Goal: Task Accomplishment & Management: Use online tool/utility

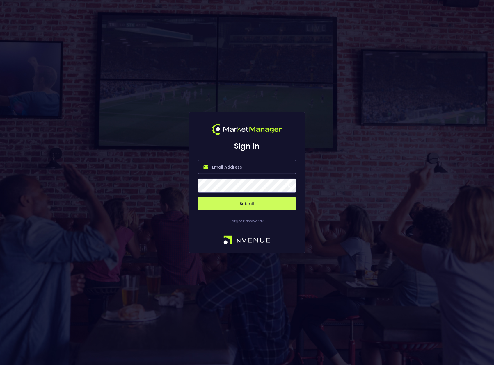
click at [249, 165] on input "email" at bounding box center [247, 167] width 98 height 14
drag, startPoint x: 331, startPoint y: 151, endPoint x: 327, endPoint y: 151, distance: 4.4
click at [330, 151] on div "Sign In Submit Forgot Password?" at bounding box center [247, 182] width 494 height 365
click at [238, 167] on input "email" at bounding box center [247, 167] width 98 height 14
type input "[EMAIL_ADDRESS][DOMAIN_NAME]"
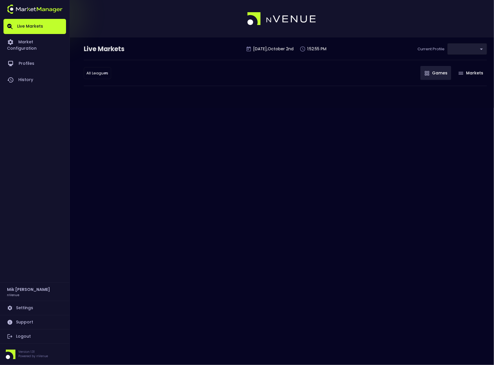
type input "d66ee90f-df8e-430e-a05c-aaf70ad95ad9"
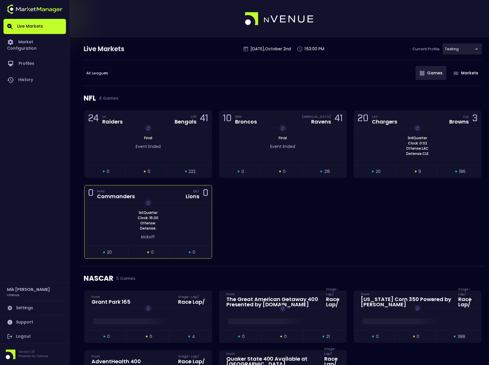
click at [182, 224] on div "1st Quarter Clock : 15:00 Offense: Defense: Replay Game" at bounding box center [148, 220] width 127 height 21
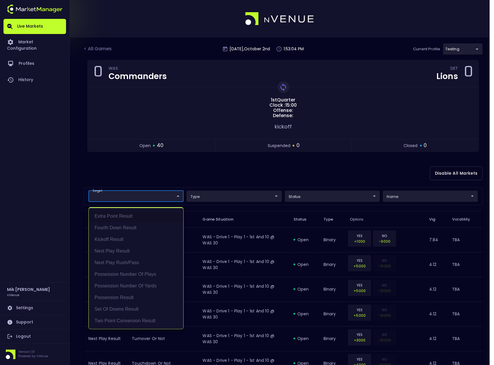
click at [121, 298] on li "Possession Result" at bounding box center [136, 298] width 94 height 12
type input "Possession Result"
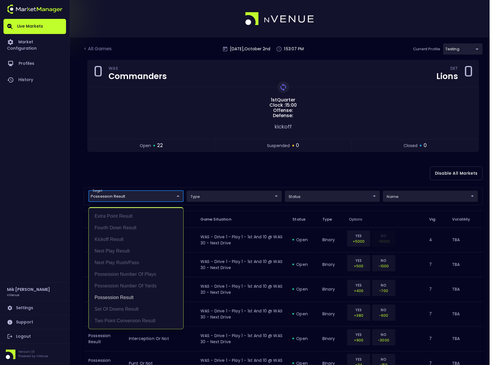
click at [211, 196] on div at bounding box center [247, 182] width 494 height 365
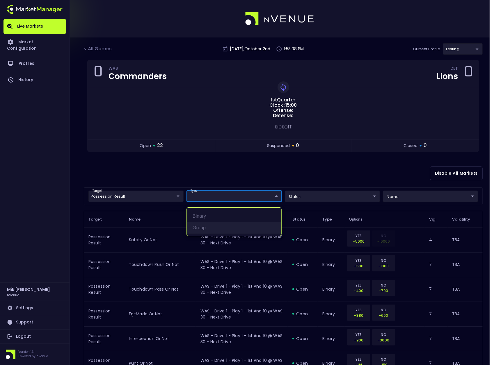
click at [206, 228] on li "group" at bounding box center [234, 228] width 94 height 12
type input "group"
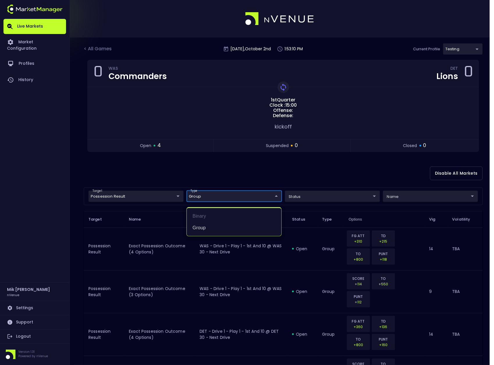
click at [61, 186] on div at bounding box center [247, 182] width 494 height 365
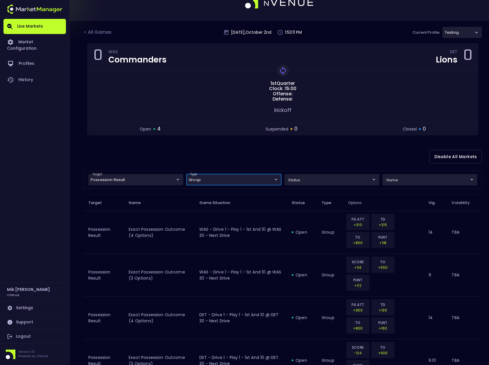
scroll to position [26, 0]
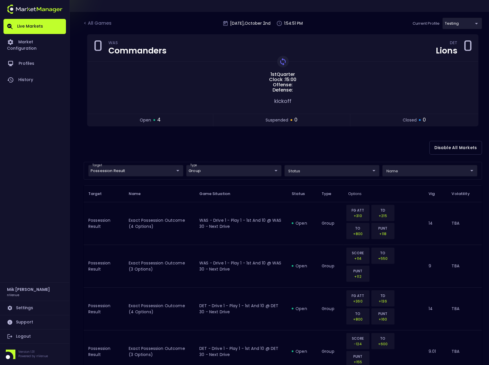
click at [22, 337] on link "Logout" at bounding box center [34, 337] width 62 height 14
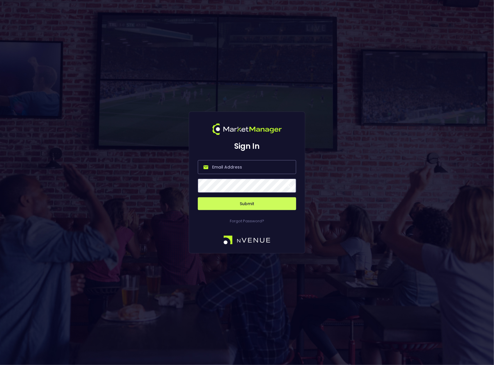
click at [228, 167] on input "email" at bounding box center [247, 167] width 98 height 14
click at [251, 167] on input "email" at bounding box center [247, 167] width 98 height 14
drag, startPoint x: 368, startPoint y: 166, endPoint x: 362, endPoint y: 170, distance: 7.5
click at [370, 165] on div "Sign In Submit Forgot Password?" at bounding box center [247, 182] width 494 height 365
click at [251, 169] on input "email" at bounding box center [247, 167] width 98 height 14
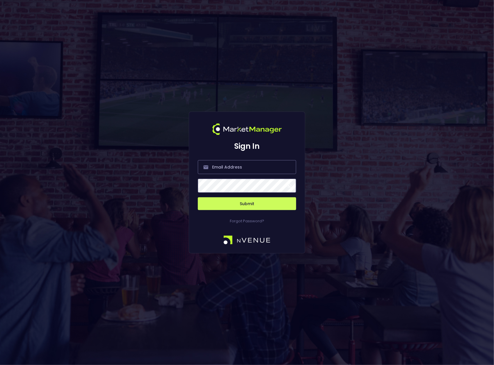
drag, startPoint x: 356, startPoint y: 121, endPoint x: 332, endPoint y: 135, distance: 27.2
click at [357, 121] on div "Sign In Submit Forgot Password?" at bounding box center [247, 182] width 494 height 365
click at [228, 164] on input "email" at bounding box center [247, 167] width 98 height 14
paste input "[EMAIL_ADDRESS][DOMAIN_NAME]"
type input "[EMAIL_ADDRESS][DOMAIN_NAME]"
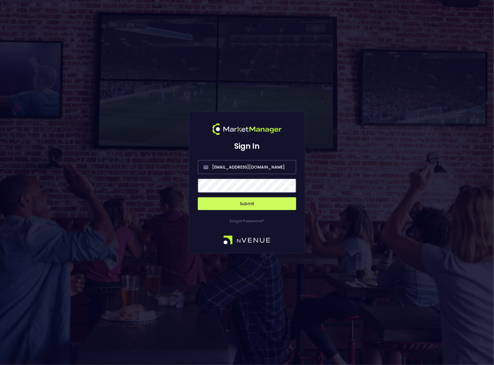
click at [148, 158] on div "Sign In [EMAIL_ADDRESS][DOMAIN_NAME] Submit Forgot Password?" at bounding box center [247, 182] width 494 height 365
click at [77, 143] on div "Sign In [EMAIL_ADDRESS][DOMAIN_NAME] Submit Forgot Password?" at bounding box center [247, 182] width 494 height 365
click at [246, 199] on button "Submit" at bounding box center [247, 203] width 98 height 13
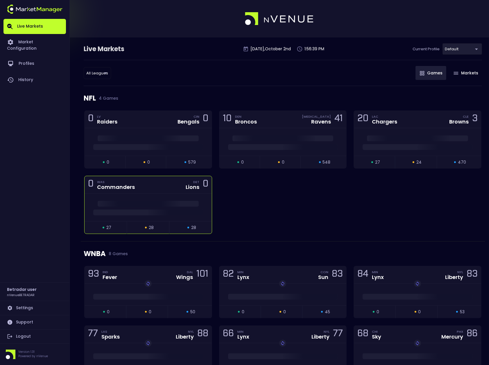
click at [141, 195] on div at bounding box center [148, 208] width 127 height 28
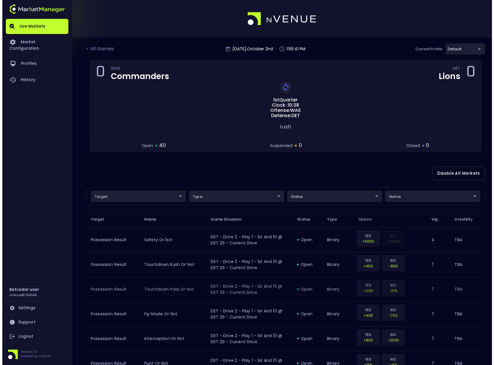
scroll to position [116, 0]
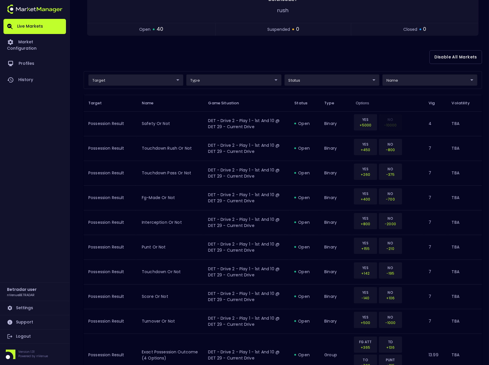
click at [172, 81] on body "Live Markets Market Configuration Profiles History Betradar user nVenueBETRADAR…" at bounding box center [244, 348] width 489 height 929
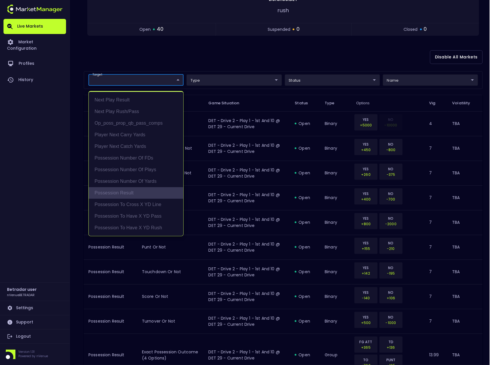
click at [126, 193] on li "Possession Result" at bounding box center [136, 193] width 94 height 12
type input "Possession Result"
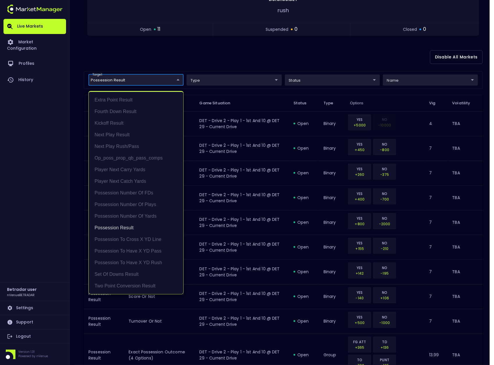
click at [226, 78] on div at bounding box center [247, 182] width 494 height 365
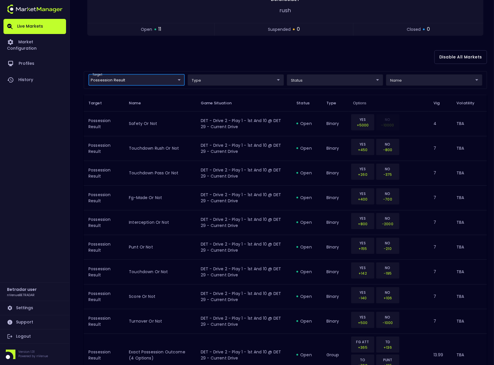
click at [203, 81] on body "Live Markets Market Configuration Profiles History Betradar user nVenueBETRADAR…" at bounding box center [247, 166] width 494 height 565
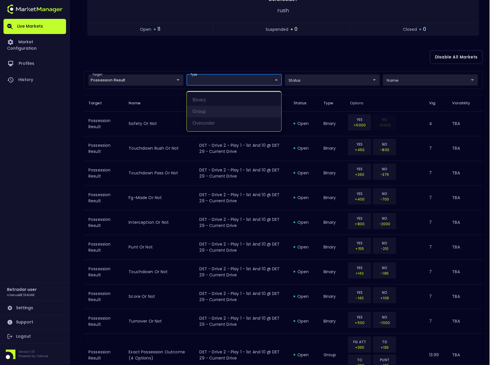
click at [206, 110] on li "group" at bounding box center [234, 112] width 94 height 12
type input "group"
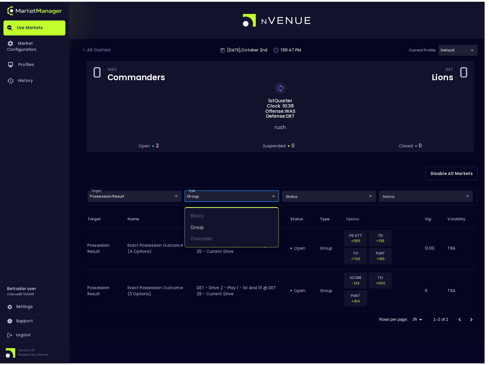
scroll to position [0, 0]
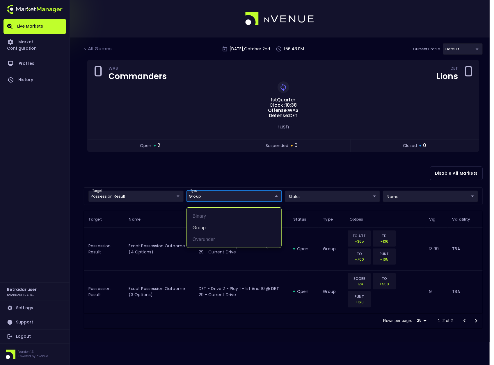
click at [30, 212] on div at bounding box center [247, 182] width 494 height 365
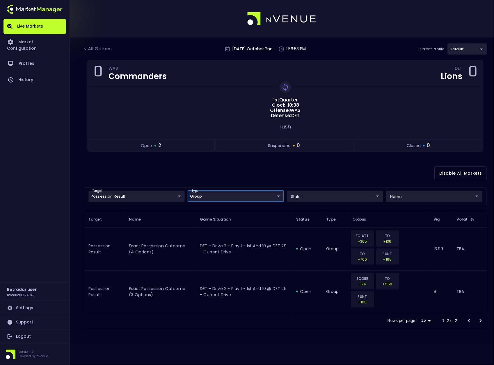
click at [44, 237] on div "Live Markets Market Configuration Profiles History" at bounding box center [34, 151] width 62 height 264
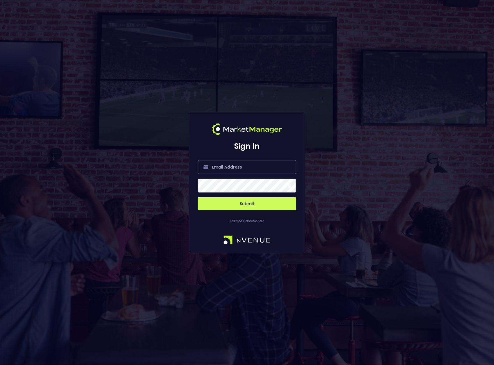
click at [355, 173] on div "Sign In Submit Forgot Password?" at bounding box center [247, 182] width 494 height 365
